Goal: Task Accomplishment & Management: Use online tool/utility

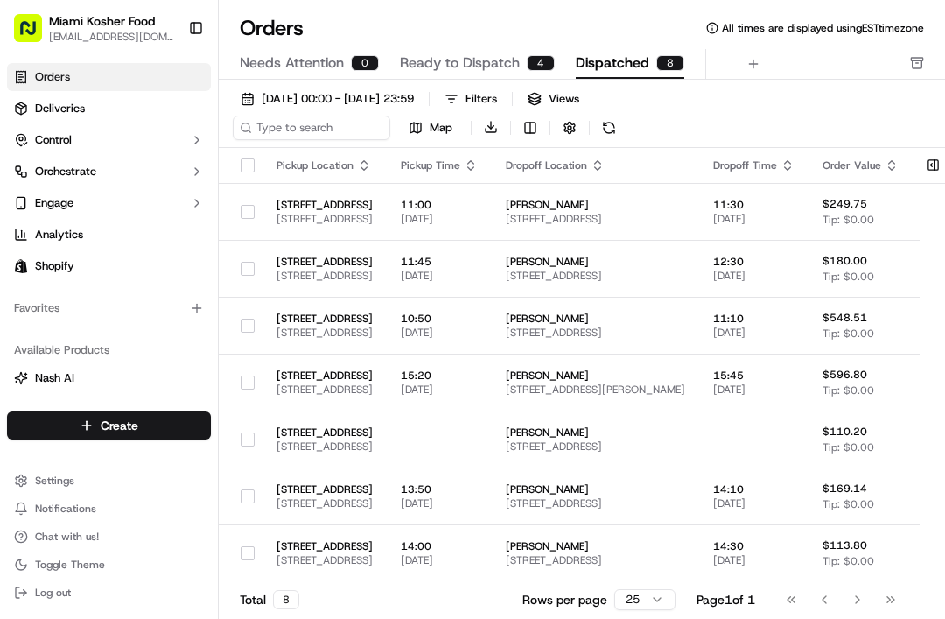
click at [600, 126] on button at bounding box center [609, 127] width 24 height 24
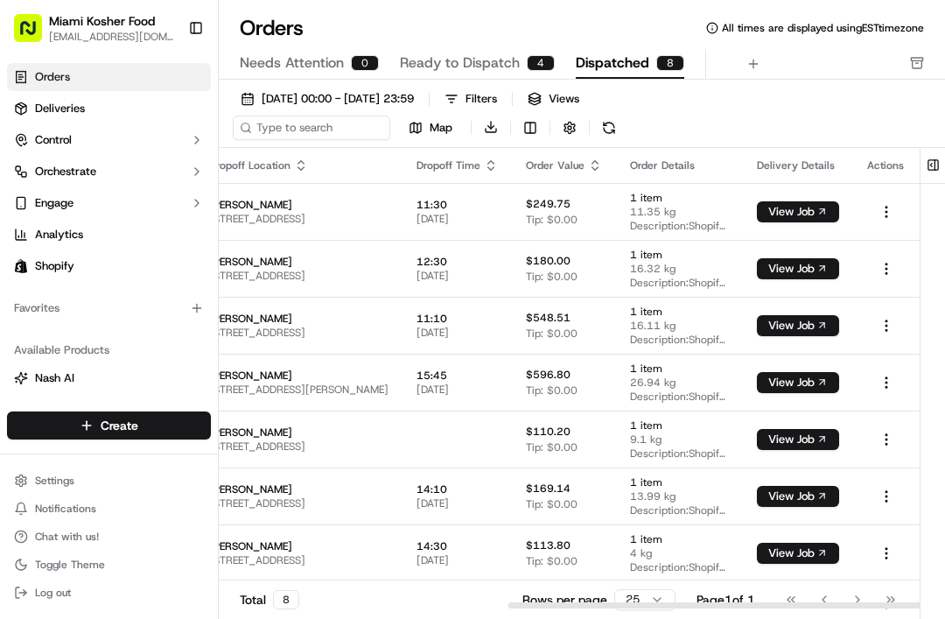
scroll to position [0, 493]
click at [917, 181] on th "Actions" at bounding box center [886, 165] width 66 height 35
click at [932, 157] on button at bounding box center [933, 165] width 29 height 35
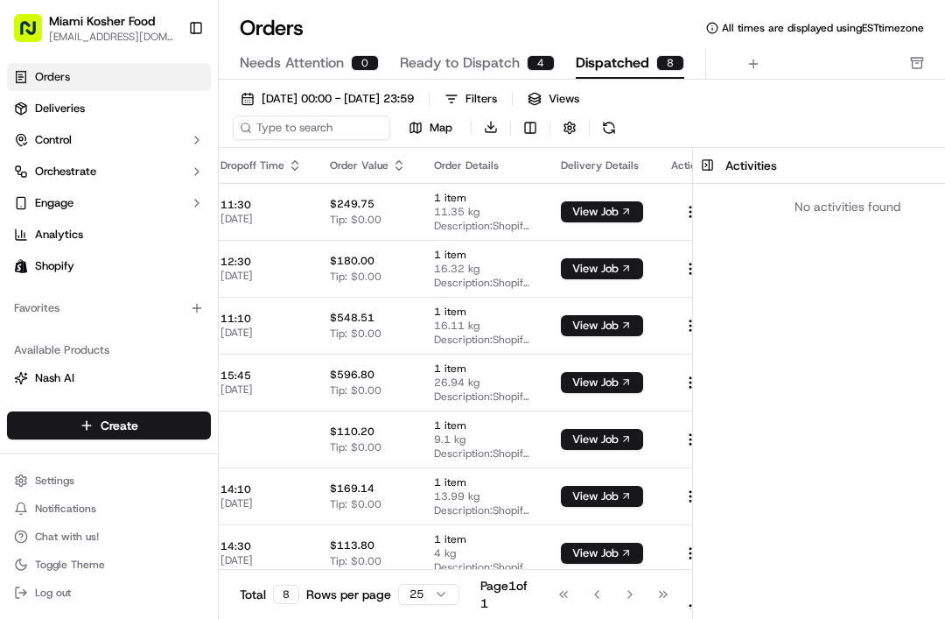
click at [693, 166] on button at bounding box center [707, 165] width 29 height 35
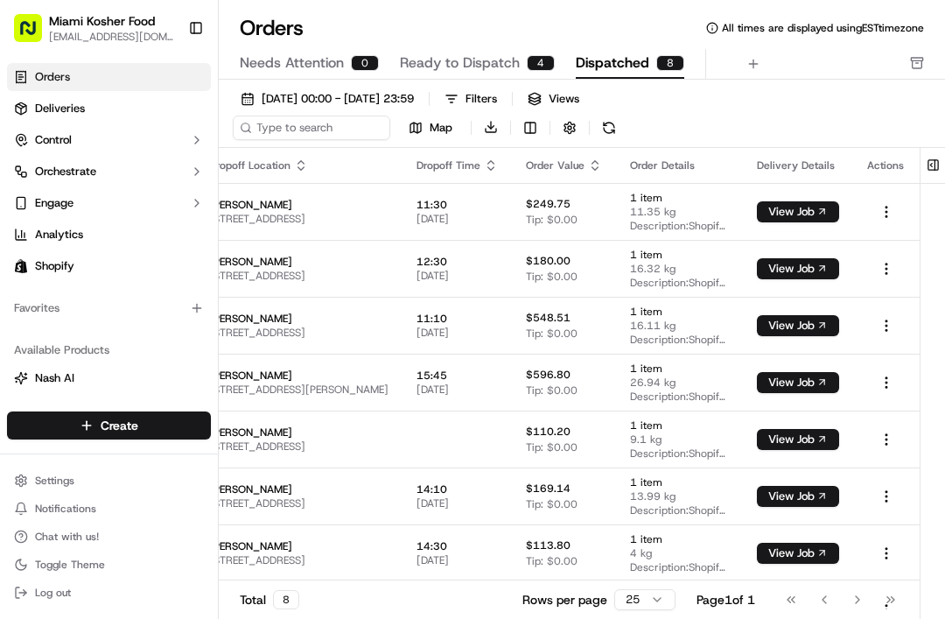
click at [185, 24] on button "Toggle Sidebar" at bounding box center [196, 28] width 30 height 30
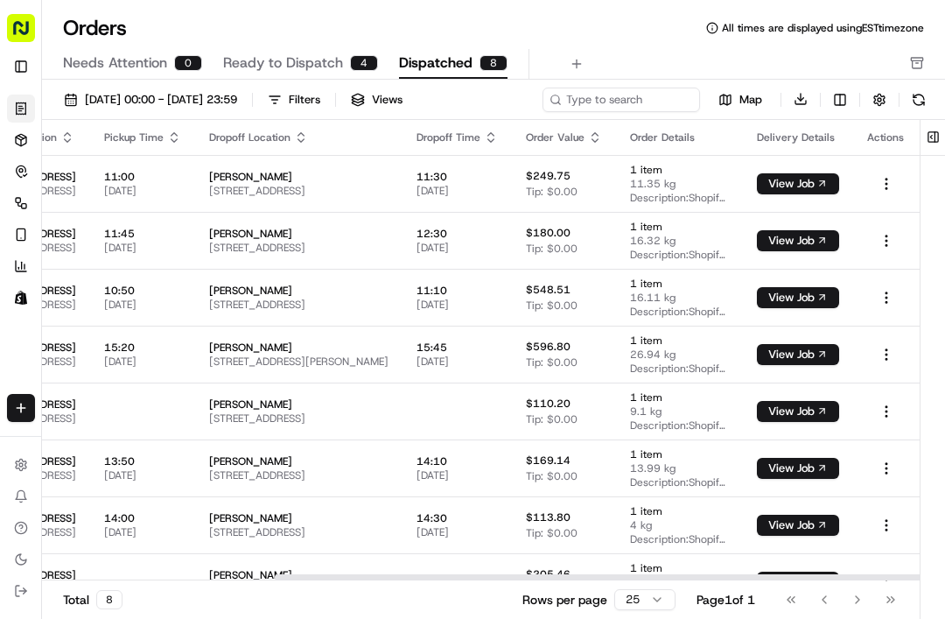
scroll to position [0, 316]
click at [779, 576] on button "View Job" at bounding box center [798, 581] width 82 height 21
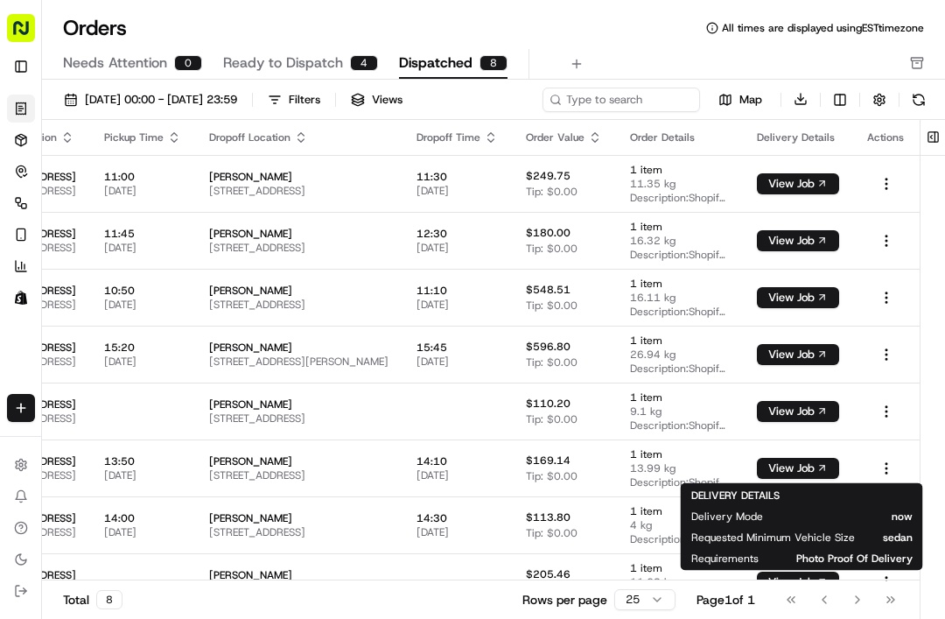
scroll to position [0, 0]
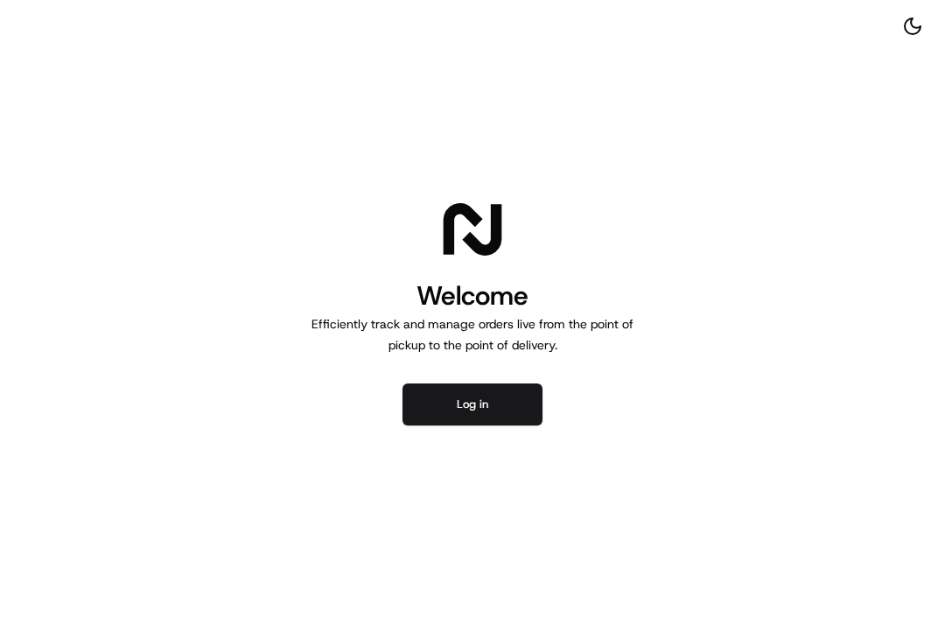
click at [491, 416] on button "Log in" at bounding box center [472, 404] width 140 height 42
